Goal: Information Seeking & Learning: Learn about a topic

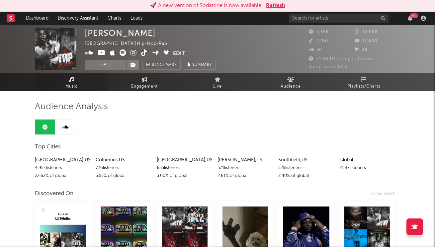
click at [69, 88] on span "Music" at bounding box center [71, 87] width 12 height 8
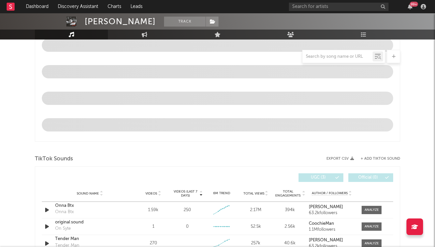
scroll to position [407, 0]
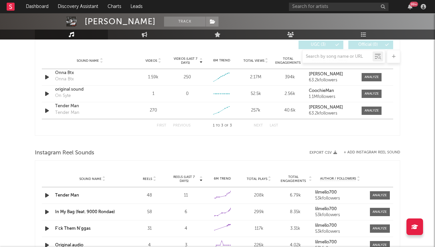
select select "6m"
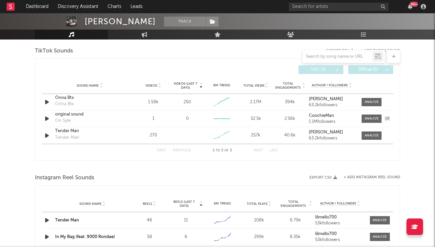
scroll to position [448, 0]
click at [357, 139] on div "Sound Name Tender Man Tender Man Videos 270 Videos (last 7 days) Weekly Growth …" at bounding box center [217, 135] width 351 height 17
click at [361, 139] on div at bounding box center [369, 135] width 23 height 8
click at [365, 138] on span at bounding box center [371, 135] width 20 height 8
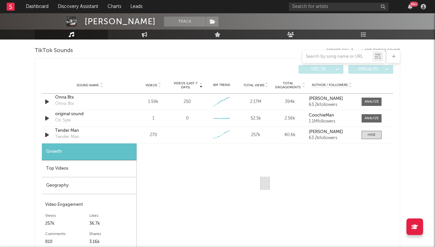
select select "1w"
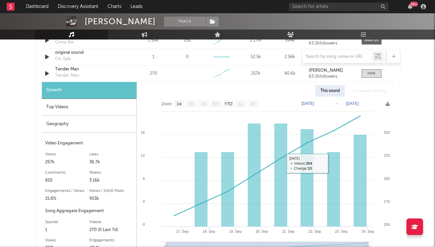
scroll to position [429, 0]
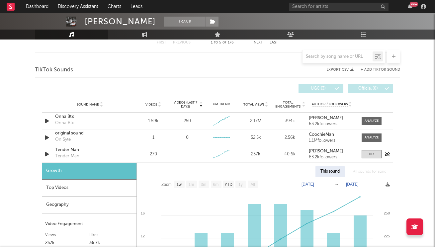
click at [373, 159] on div "Sound Name Tender Man Tender Man Videos 270 Videos (last 7 days) Weekly Growth …" at bounding box center [217, 154] width 351 height 16
click at [373, 155] on div at bounding box center [371, 154] width 8 height 5
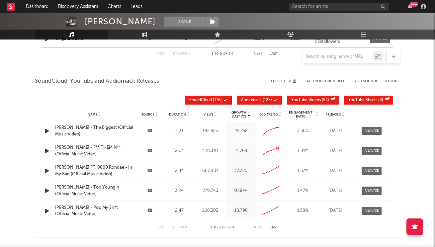
scroll to position [733, 0]
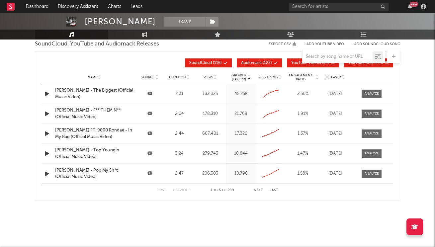
click at [259, 191] on button "Next" at bounding box center [258, 191] width 9 height 4
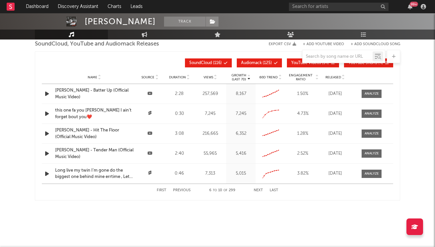
click at [179, 192] on div "First Previous 6 to 10 of 299 Next Last" at bounding box center [217, 190] width 121 height 13
click at [181, 191] on button "Previous" at bounding box center [182, 191] width 18 height 4
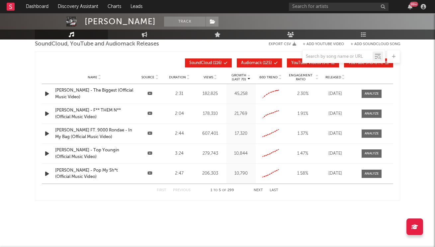
click at [258, 191] on button "Next" at bounding box center [258, 191] width 9 height 4
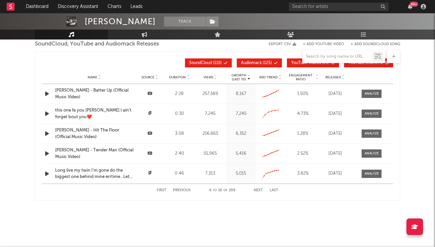
click at [258, 191] on button "Next" at bounding box center [258, 191] width 9 height 4
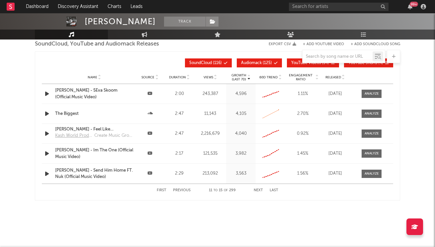
click at [163, 190] on button "First" at bounding box center [162, 191] width 10 height 4
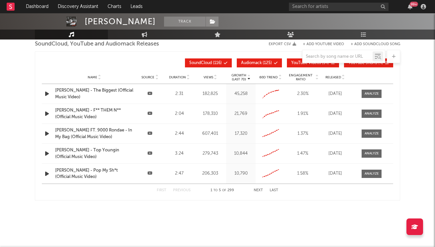
click at [163, 190] on button "First" at bounding box center [162, 191] width 10 height 4
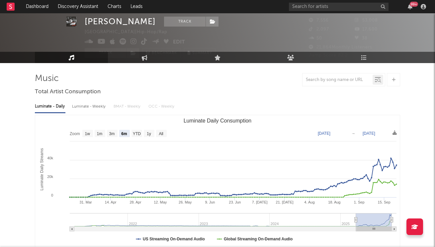
scroll to position [12, 0]
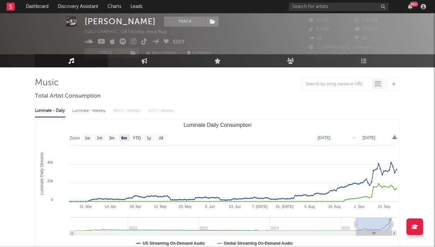
click at [86, 119] on div "Luminate - Daily Luminate - Weekly BMAT - Weekly OCC - Weekly Zoom 1w 1m 3m 6m …" at bounding box center [217, 178] width 365 height 152
click at [88, 112] on div "Luminate - Weekly" at bounding box center [89, 110] width 35 height 11
select select "6m"
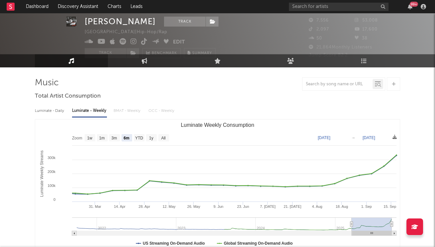
click at [57, 115] on div "Luminate - Daily" at bounding box center [50, 110] width 31 height 11
select select "6m"
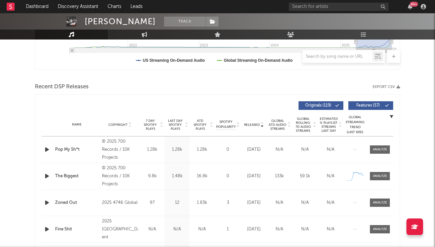
scroll to position [173, 0]
